Goal: Task Accomplishment & Management: Manage account settings

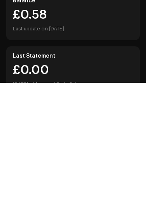
scroll to position [135, 0]
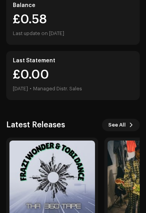
click at [73, 162] on img at bounding box center [52, 184] width 86 height 86
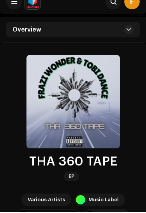
scroll to position [141, 0]
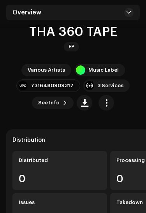
click at [109, 103] on span "button" at bounding box center [106, 103] width 7 height 6
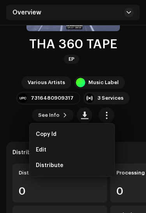
scroll to position [124, 0]
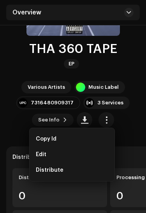
click at [117, 115] on div "Various Artists Music Label 7316480909317 3 Services See Info" at bounding box center [73, 104] width 134 height 47
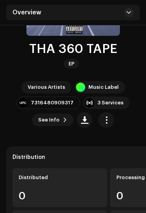
click at [105, 117] on span "button" at bounding box center [106, 120] width 7 height 6
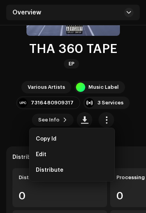
click at [81, 157] on div "Edit" at bounding box center [72, 155] width 73 height 6
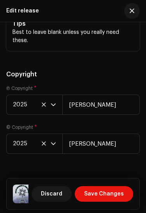
scroll to position [1793, 0]
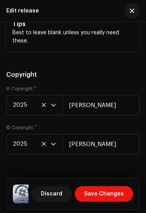
click at [108, 202] on span "Save Changes" at bounding box center [104, 195] width 40 height 16
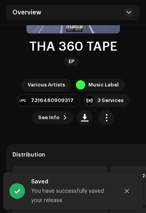
click at [107, 119] on span "button" at bounding box center [106, 118] width 7 height 6
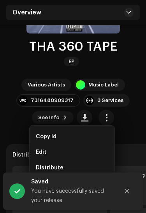
click at [86, 165] on div "Distribute" at bounding box center [72, 168] width 73 height 6
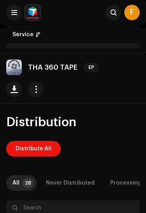
click at [43, 95] on button "button" at bounding box center [36, 90] width 16 height 16
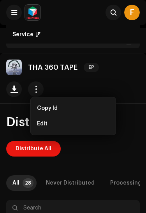
click at [41, 95] on button "button" at bounding box center [36, 90] width 16 height 16
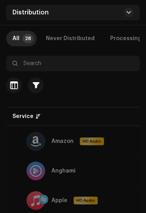
scroll to position [145, 0]
click at [15, 80] on button "button" at bounding box center [14, 86] width 16 height 16
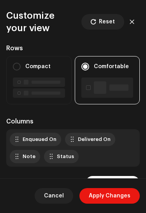
click at [132, 14] on button "button" at bounding box center [132, 22] width 16 height 16
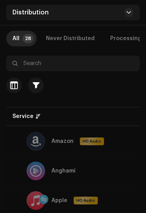
click at [17, 39] on div "All" at bounding box center [15, 39] width 7 height 16
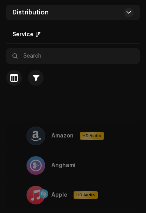
scroll to position [0, 0]
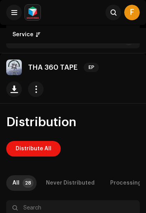
click at [45, 152] on span "Distribute All" at bounding box center [34, 149] width 36 height 16
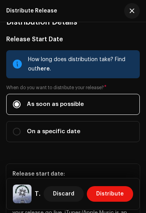
scroll to position [178, 0]
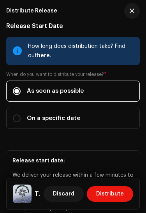
click at [119, 108] on label "On a specific date" at bounding box center [73, 118] width 134 height 21
click at [21, 115] on input "On a specific date" at bounding box center [17, 119] width 8 height 8
radio input "true"
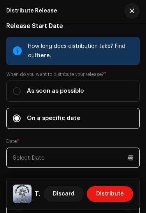
click at [90, 148] on p-datepicker at bounding box center [73, 158] width 134 height 20
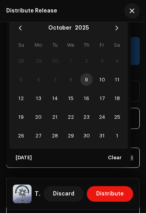
scroll to position [0, 0]
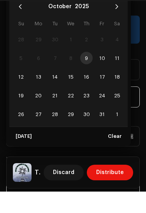
click at [57, 92] on span "14" at bounding box center [55, 98] width 12 height 12
type input "[DATE]"
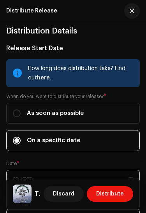
scroll to position [155, 0]
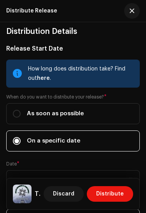
click at [109, 194] on span "Distribute" at bounding box center [110, 195] width 28 height 16
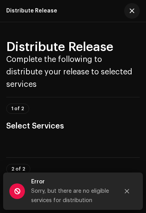
scroll to position [0, 0]
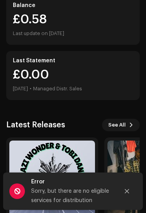
scroll to position [166, 0]
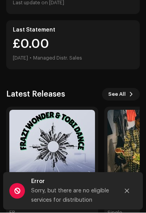
click at [132, 190] on button "Close" at bounding box center [127, 192] width 16 height 16
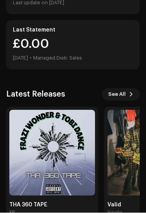
click at [124, 87] on span "See All" at bounding box center [117, 95] width 18 height 16
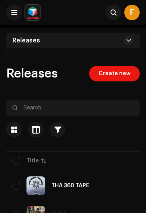
click at [128, 74] on span "Create new" at bounding box center [115, 74] width 32 height 16
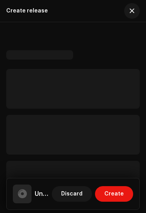
scroll to position [8, 0]
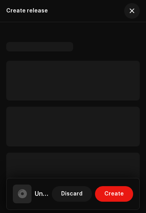
click at [130, 7] on button "button" at bounding box center [132, 11] width 16 height 16
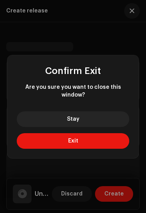
click at [44, 141] on button "Exit" at bounding box center [73, 141] width 113 height 16
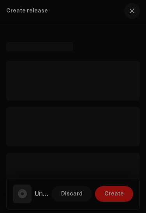
click at [41, 136] on button "Exit" at bounding box center [73, 130] width 79 height 11
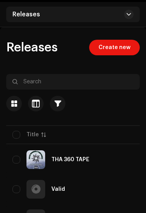
scroll to position [53, 0]
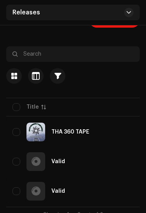
click at [15, 132] on input "checkbox" at bounding box center [16, 133] width 8 height 8
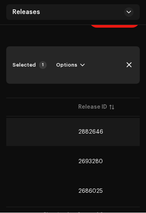
scroll to position [0, 91]
click at [74, 65] on span "Options" at bounding box center [66, 66] width 21 height 16
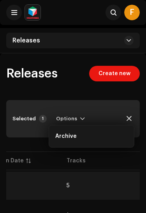
scroll to position [0, 512]
click at [132, 125] on button "button" at bounding box center [129, 119] width 16 height 16
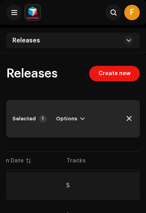
checkbox input "false"
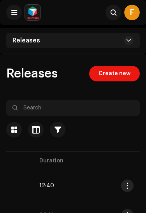
scroll to position [0, 621]
click at [128, 190] on button "button" at bounding box center [127, 186] width 12 height 12
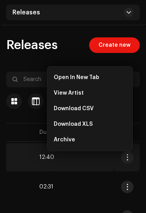
scroll to position [27, 0]
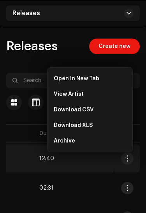
click at [97, 147] on div "Archive" at bounding box center [90, 141] width 79 height 16
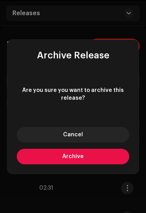
click at [107, 165] on button "Archive" at bounding box center [73, 157] width 113 height 16
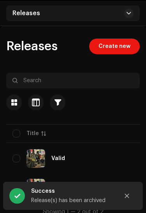
scroll to position [0, -1]
click at [118, 47] on span "Create new" at bounding box center [115, 47] width 32 height 16
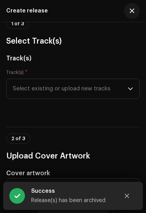
scroll to position [82, 0]
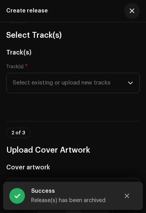
click at [116, 87] on span "Select existing or upload new tracks" at bounding box center [70, 83] width 115 height 20
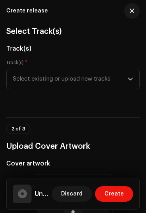
scroll to position [86, 0]
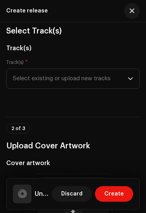
click at [124, 79] on span "Select existing or upload new tracks" at bounding box center [70, 79] width 115 height 20
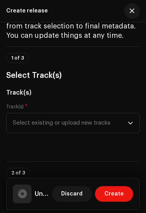
scroll to position [49, 0]
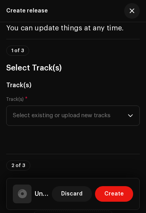
click at [121, 193] on span "Create" at bounding box center [115, 195] width 20 height 16
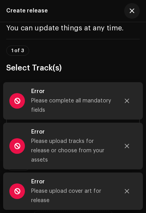
click at [132, 109] on button "Close" at bounding box center [127, 101] width 16 height 16
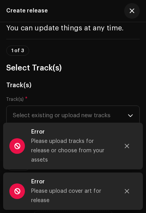
click at [131, 149] on button "Close" at bounding box center [127, 147] width 16 height 16
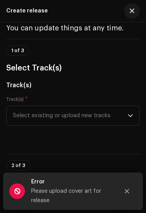
click at [130, 189] on button "Close" at bounding box center [127, 192] width 16 height 16
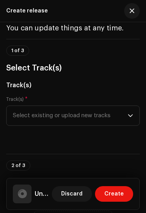
scroll to position [59, 0]
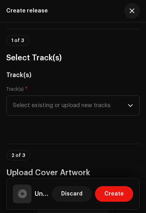
click at [128, 108] on span "Select existing or upload new tracks" at bounding box center [70, 106] width 115 height 20
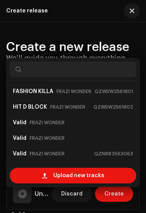
scroll to position [47, 0]
click at [25, 154] on strong "Valid" at bounding box center [20, 154] width 14 height 12
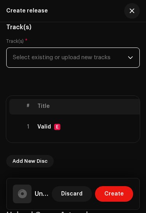
scroll to position [101, 0]
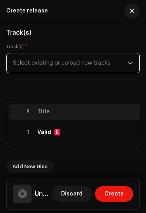
click at [126, 64] on span "Select existing or upload new tracks" at bounding box center [70, 63] width 115 height 20
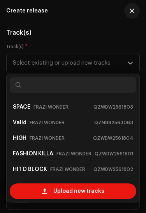
scroll to position [0, 0]
click at [117, 104] on small "QZWDW2561803" at bounding box center [114, 107] width 40 height 8
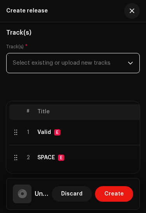
click at [127, 65] on span "Select existing or upload new tracks" at bounding box center [70, 63] width 115 height 20
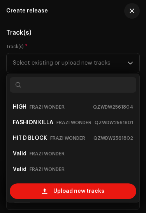
scroll to position [16, 0]
click at [115, 123] on small "QZWDW2561801" at bounding box center [114, 123] width 39 height 8
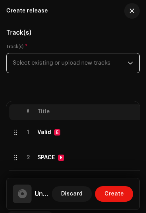
click at [126, 60] on span "Select existing or upload new tracks" at bounding box center [70, 63] width 115 height 20
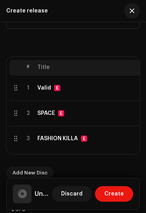
scroll to position [0, 0]
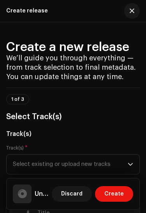
click at [87, 165] on span "Select existing or upload new tracks" at bounding box center [70, 165] width 115 height 20
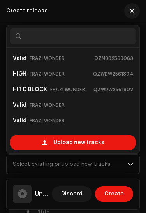
click at [119, 92] on small "QZWDW2561802" at bounding box center [114, 90] width 40 height 8
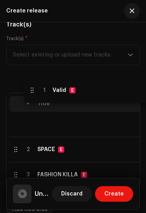
scroll to position [117, 0]
